Goal: Information Seeking & Learning: Learn about a topic

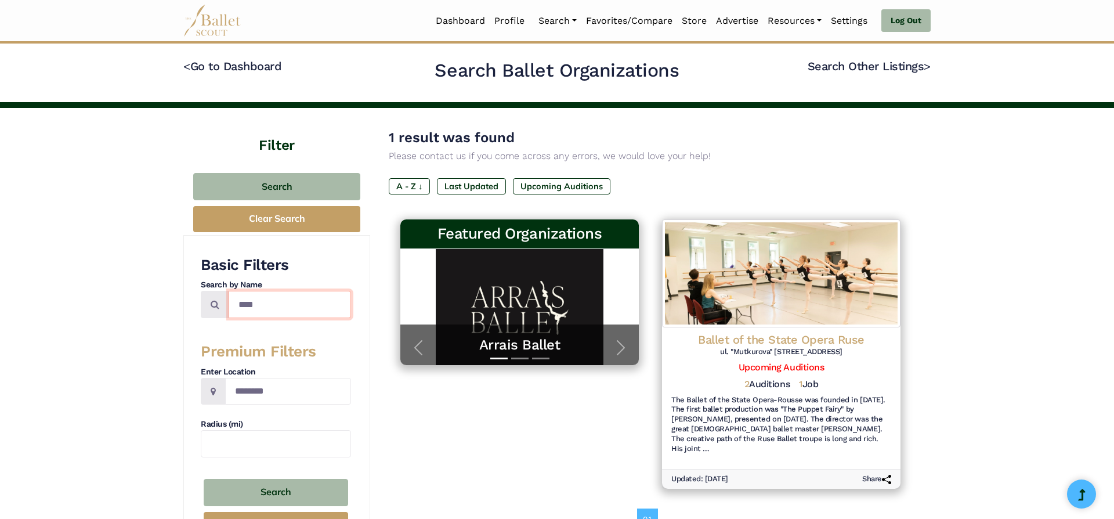
drag, startPoint x: 267, startPoint y: 313, endPoint x: 178, endPoint y: 295, distance: 91.1
click at [229, 295] on input "****" at bounding box center [290, 304] width 122 height 27
type input "*****"
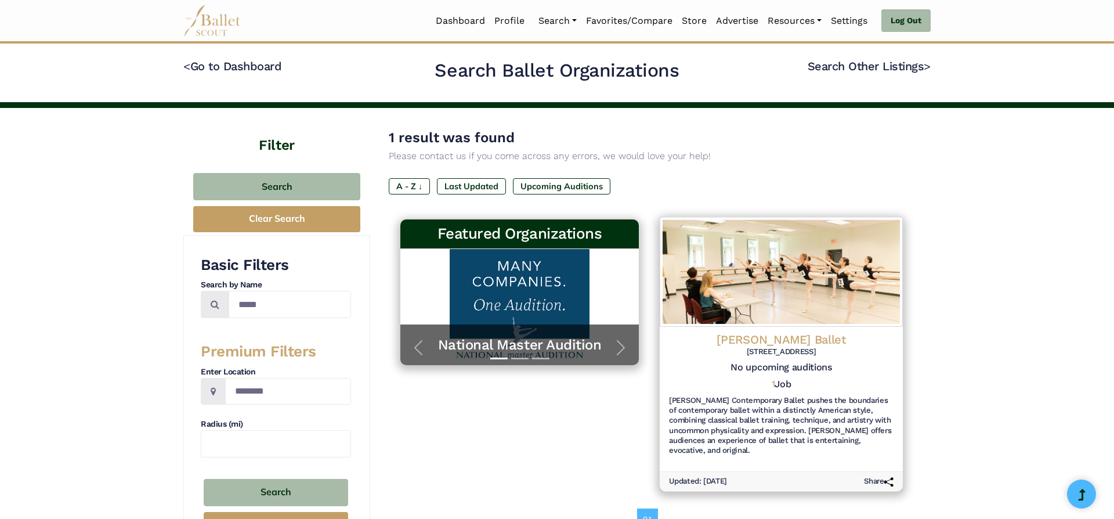
click at [774, 339] on h4 "Smuin Ballet" at bounding box center [781, 339] width 224 height 16
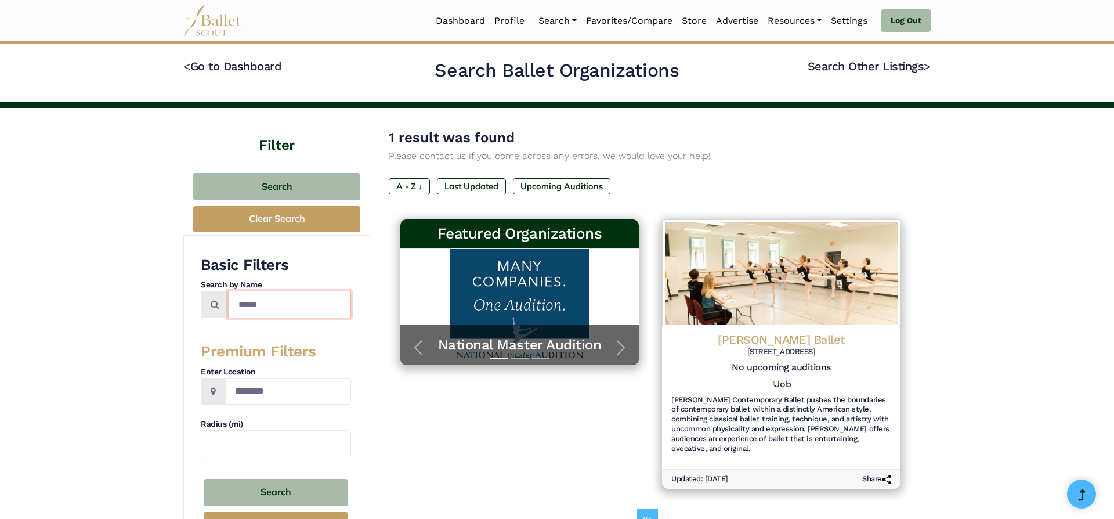
drag, startPoint x: 303, startPoint y: 303, endPoint x: 88, endPoint y: 280, distance: 216.5
click at [229, 291] on input "*****" at bounding box center [290, 304] width 122 height 27
type input "*****"
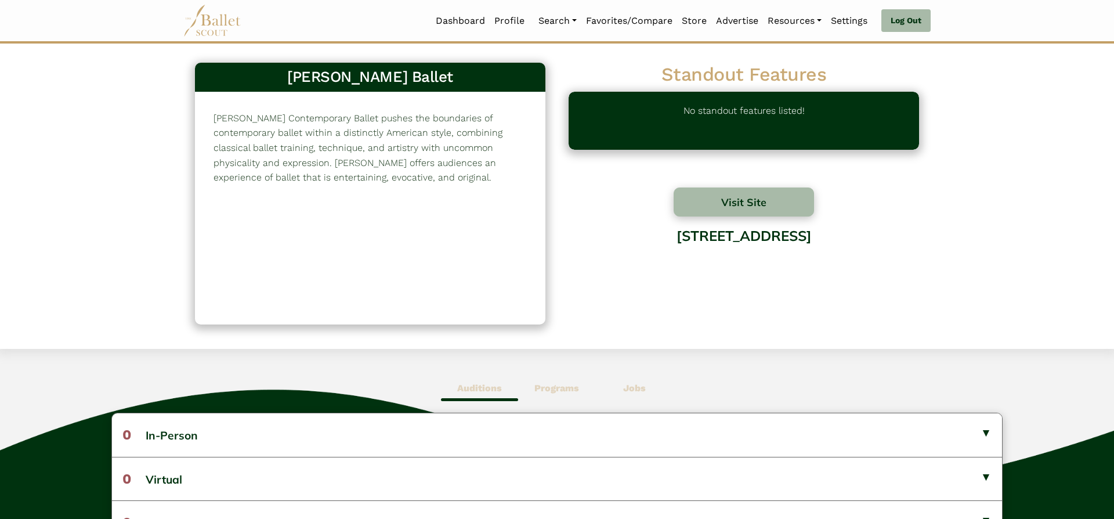
click at [632, 395] on span "Jobs" at bounding box center [634, 388] width 77 height 27
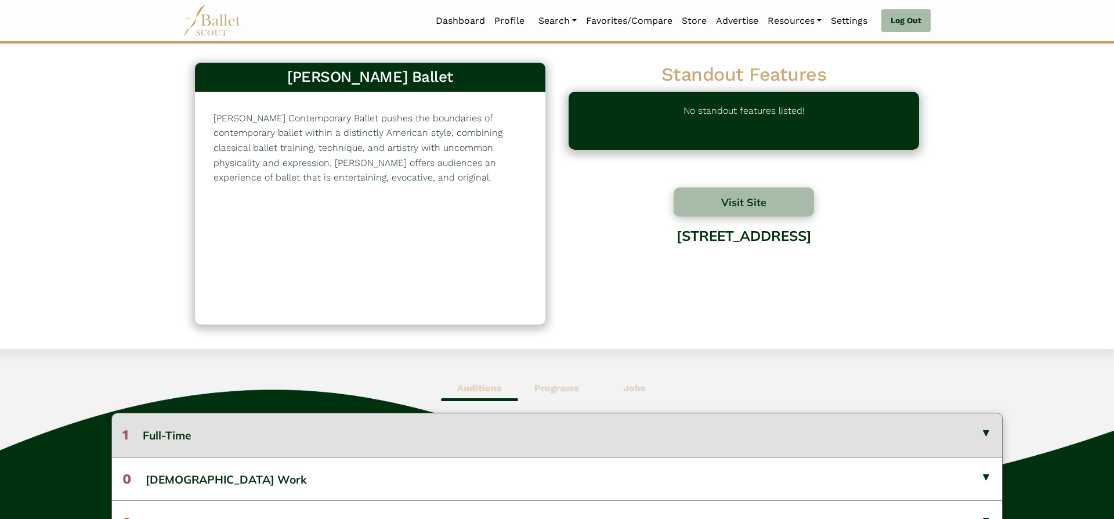
click at [638, 425] on button "1 Full-Time" at bounding box center [557, 434] width 890 height 43
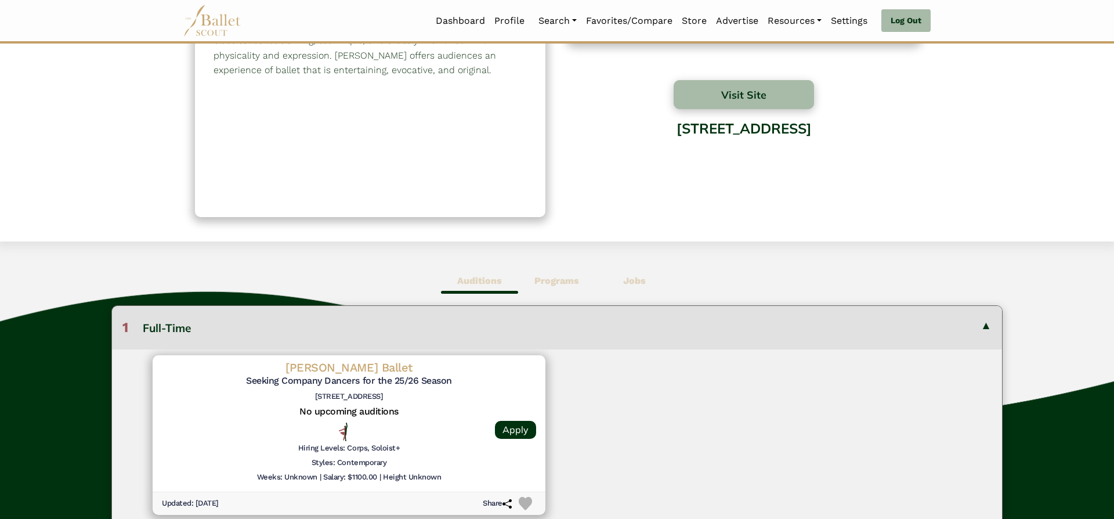
scroll to position [132, 0]
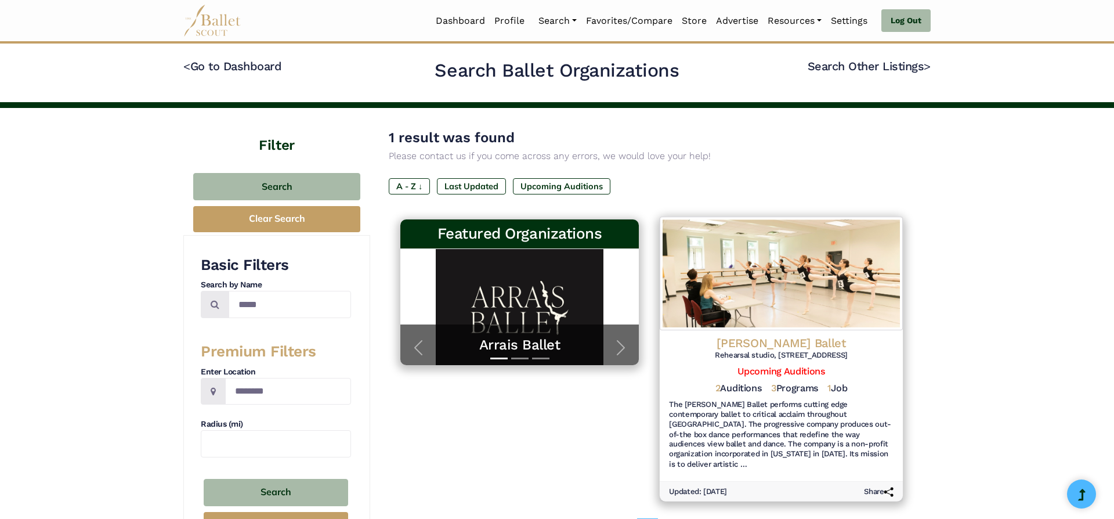
click at [776, 338] on h4 "[PERSON_NAME] Ballet" at bounding box center [781, 343] width 224 height 16
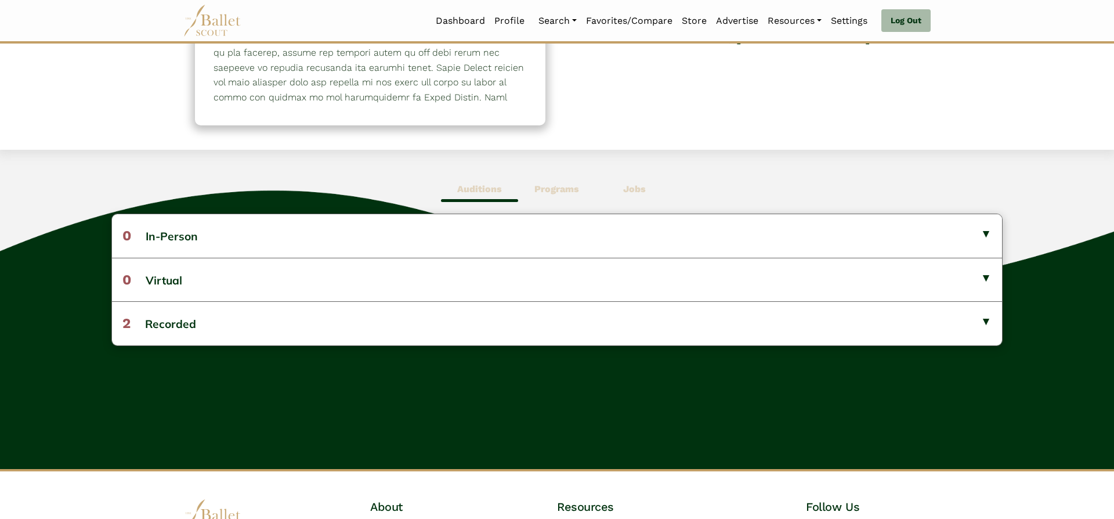
scroll to position [198, 0]
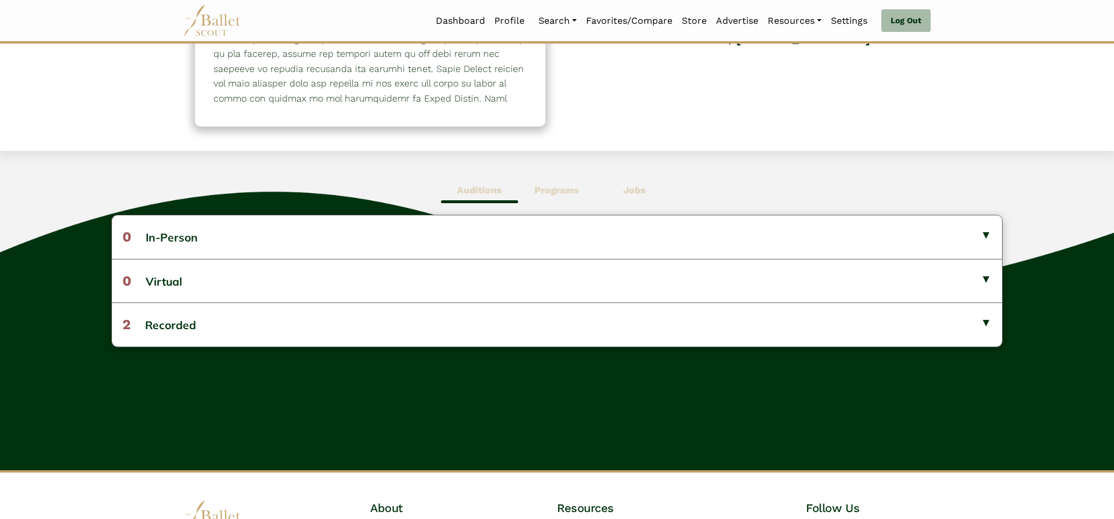
click at [649, 198] on span "Jobs" at bounding box center [634, 190] width 77 height 27
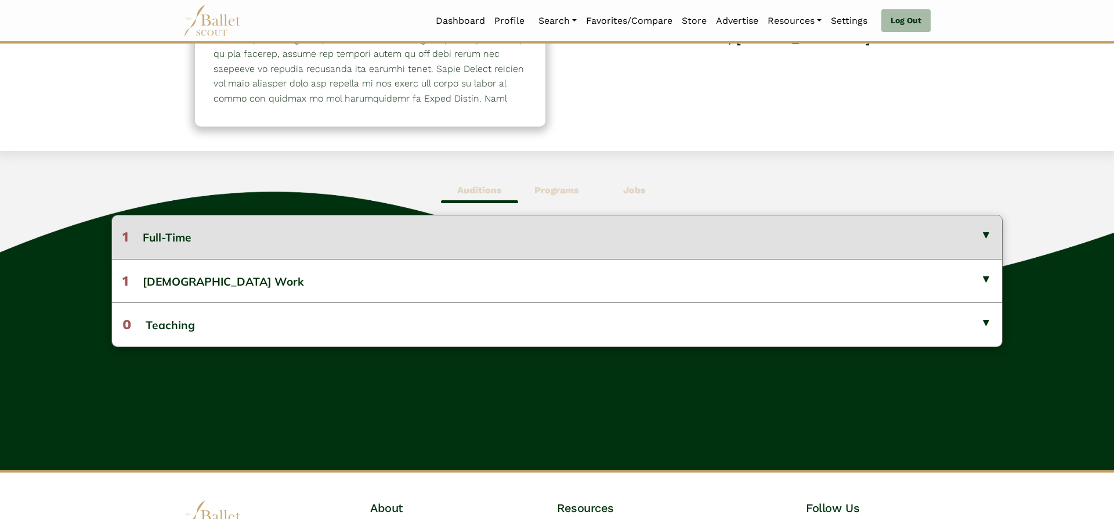
click at [651, 225] on button "1 Full-Time" at bounding box center [557, 236] width 890 height 43
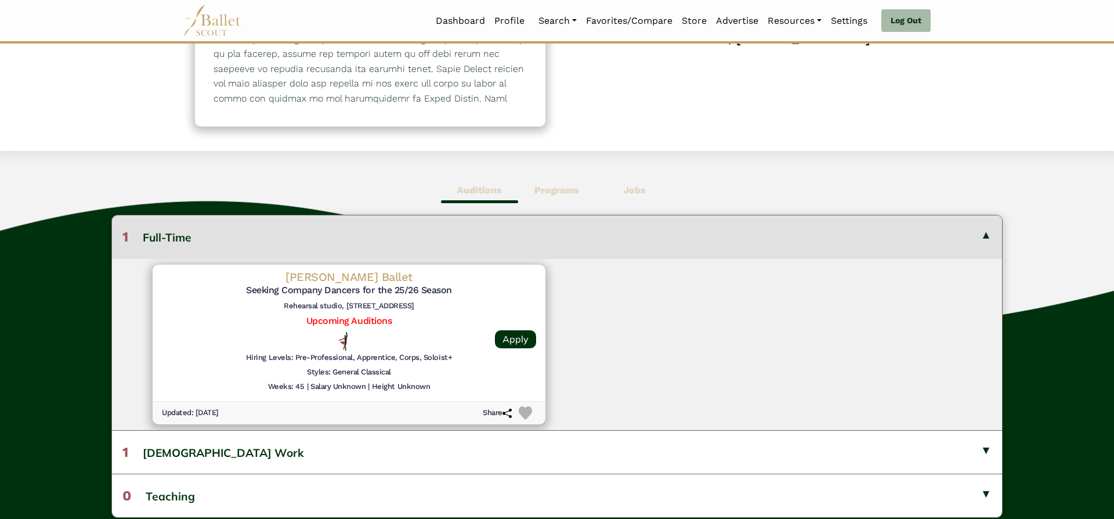
click at [651, 225] on button "1 Full-Time" at bounding box center [557, 236] width 890 height 43
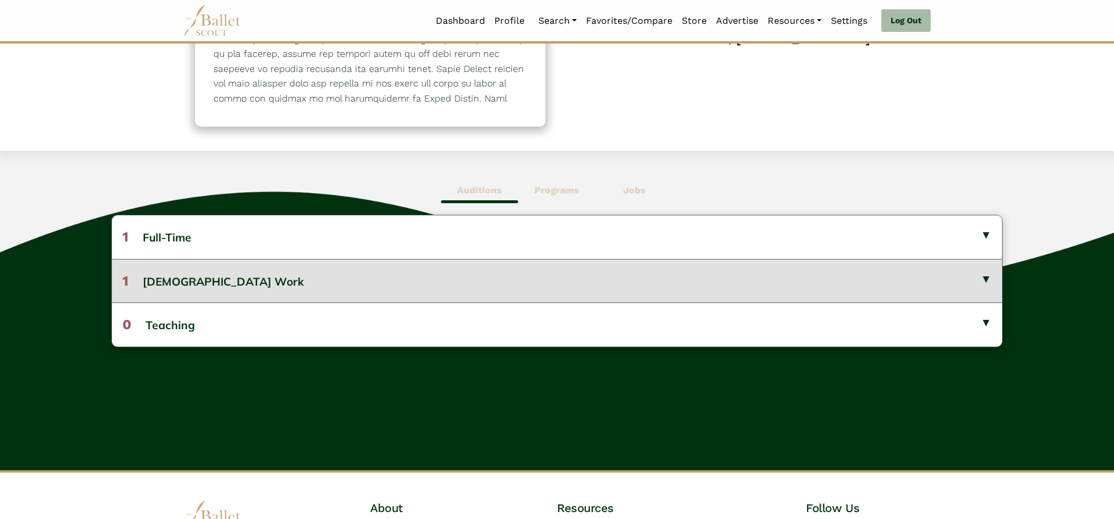
click at [659, 273] on button "1 [DEMOGRAPHIC_DATA] Work" at bounding box center [557, 281] width 890 height 44
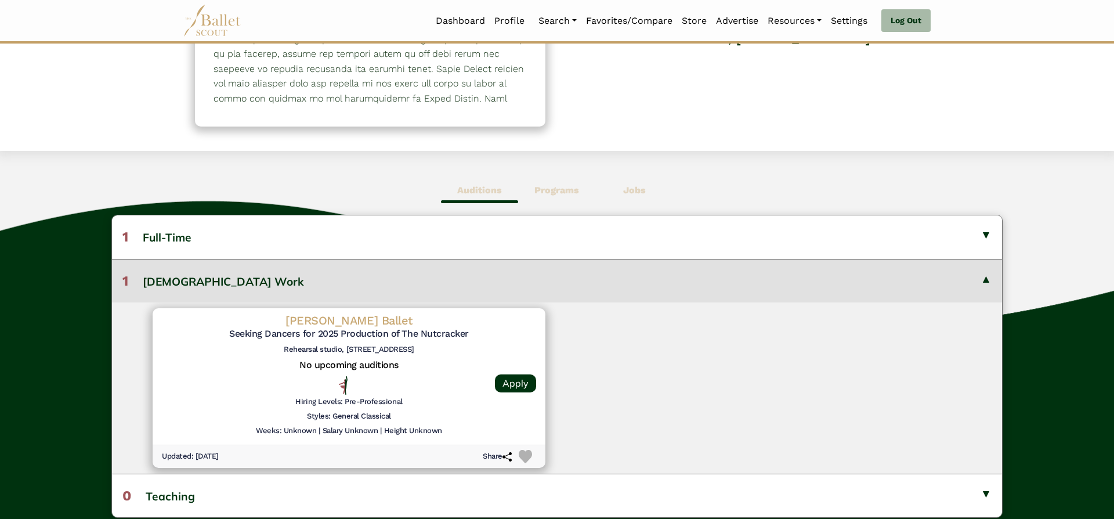
click at [659, 273] on button "1 [DEMOGRAPHIC_DATA] Work" at bounding box center [557, 281] width 890 height 44
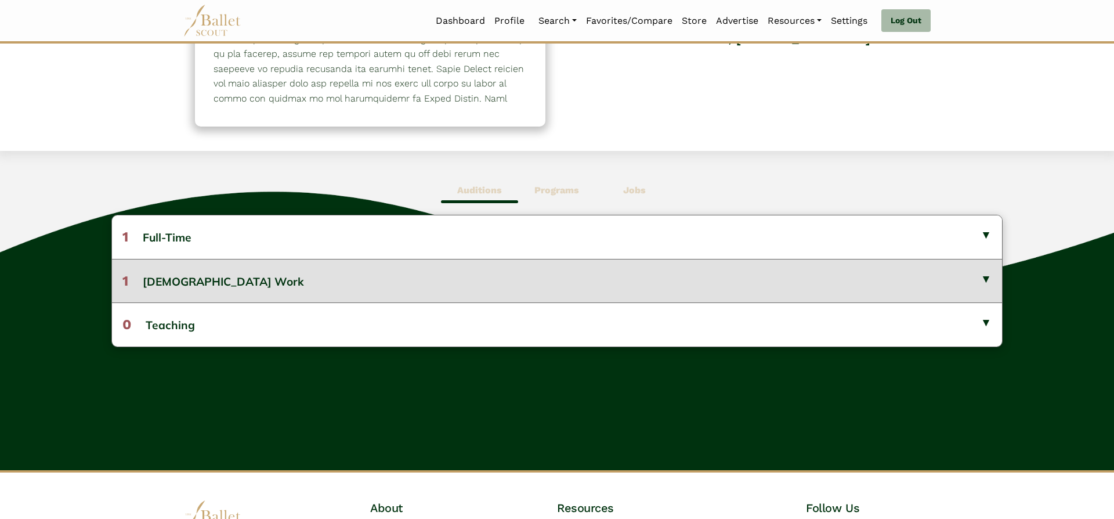
click at [659, 273] on button "1 [DEMOGRAPHIC_DATA] Work" at bounding box center [557, 281] width 890 height 44
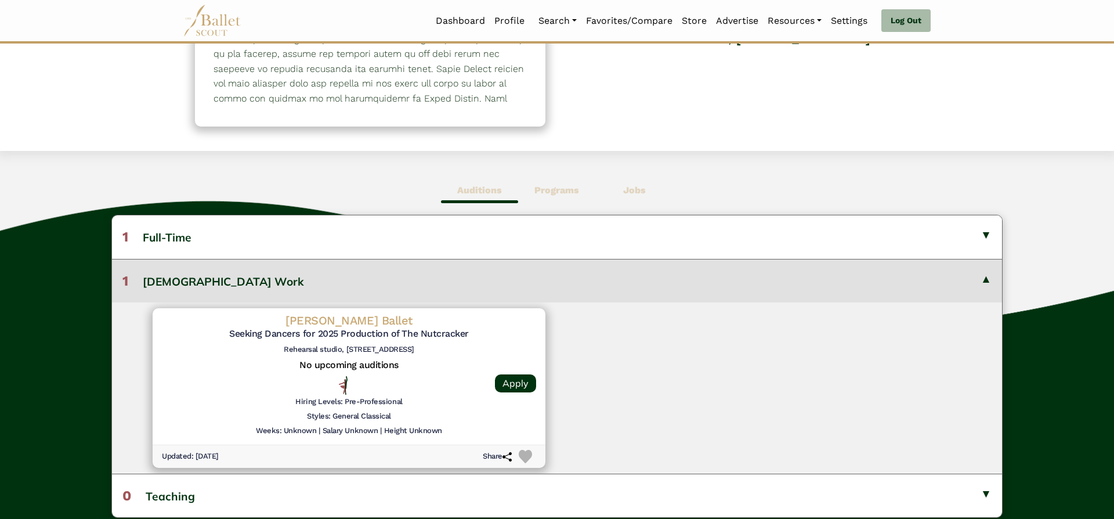
click at [659, 273] on button "1 [DEMOGRAPHIC_DATA] Work" at bounding box center [557, 281] width 890 height 44
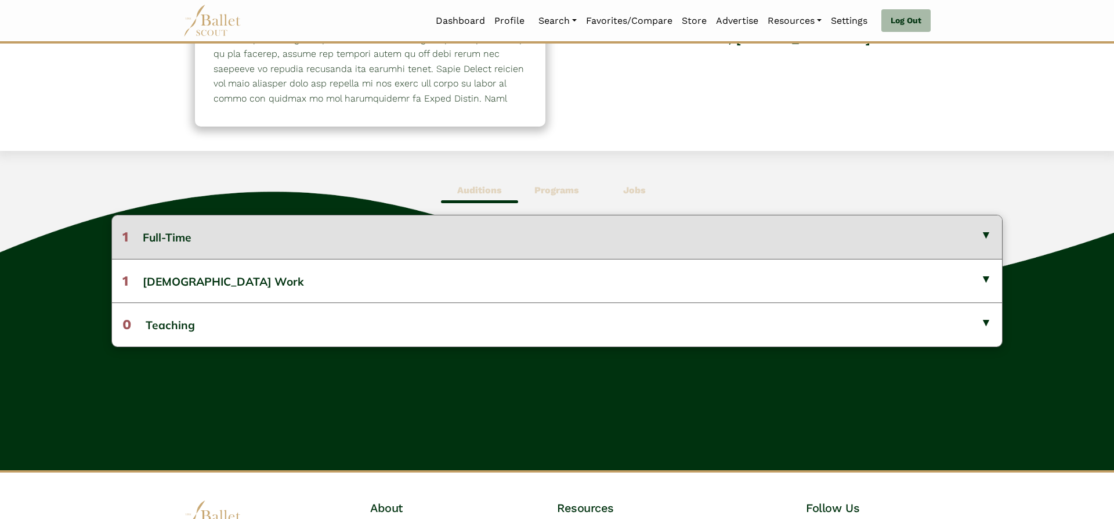
click at [675, 227] on button "1 Full-Time" at bounding box center [557, 236] width 890 height 43
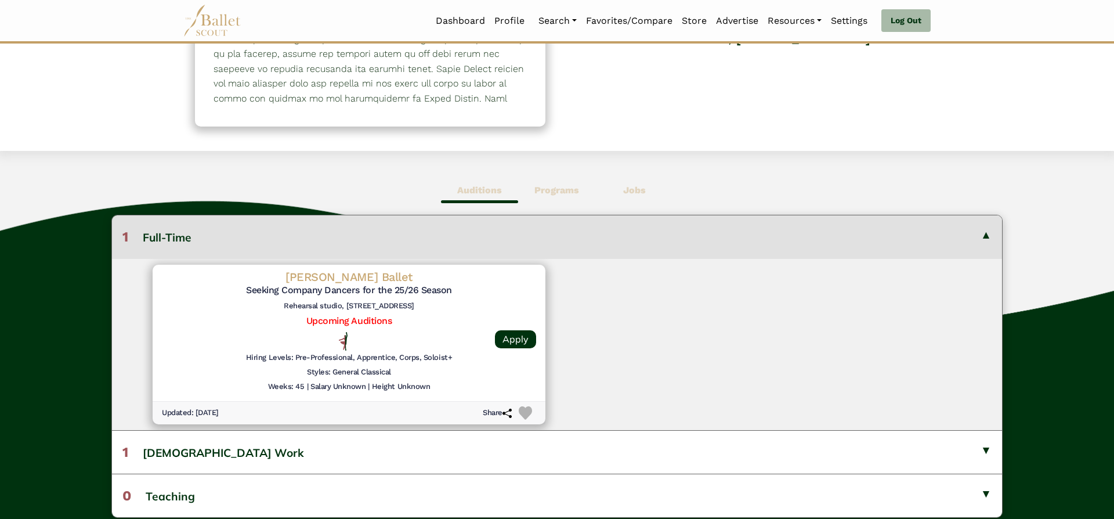
click at [675, 227] on button "1 Full-Time" at bounding box center [557, 236] width 890 height 43
